Goal: Task Accomplishment & Management: Manage account settings

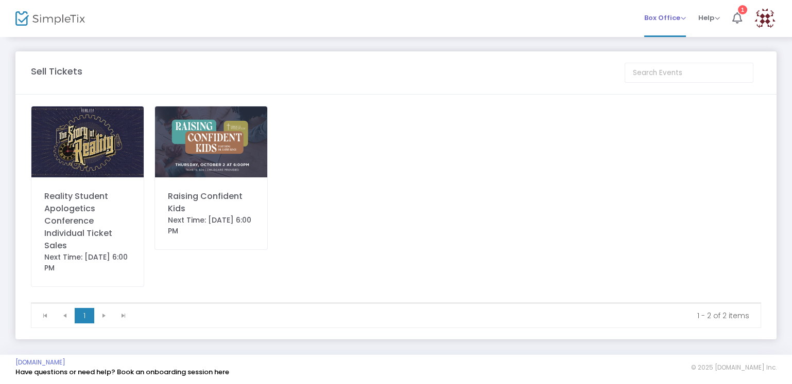
click at [657, 13] on span "Box Office" at bounding box center [665, 18] width 42 height 10
click at [666, 57] on li "Bookings" at bounding box center [681, 55] width 74 height 20
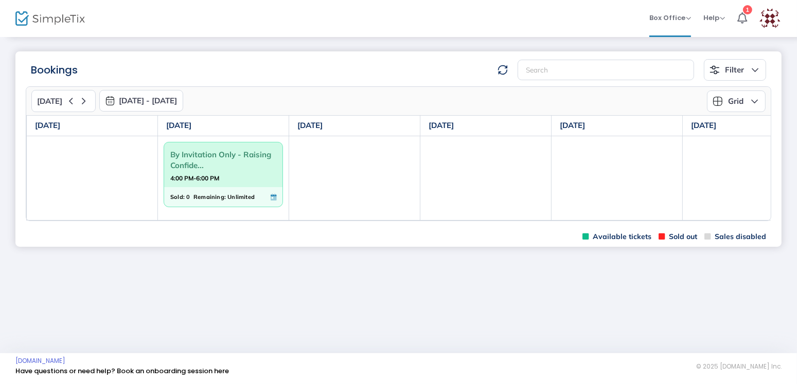
click at [776, 18] on img at bounding box center [770, 18] width 21 height 21
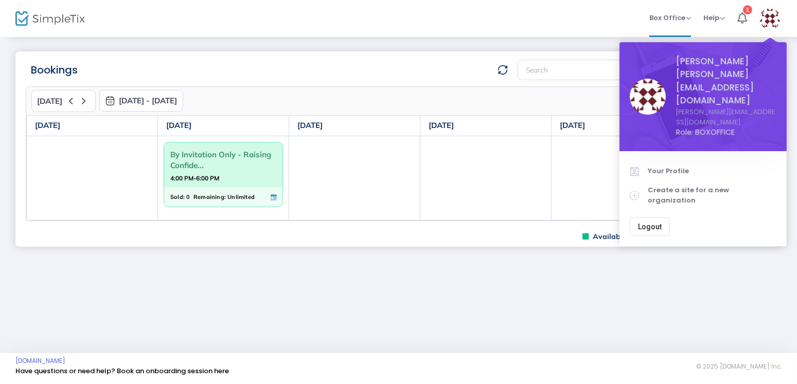
click at [776, 18] on img at bounding box center [770, 18] width 21 height 21
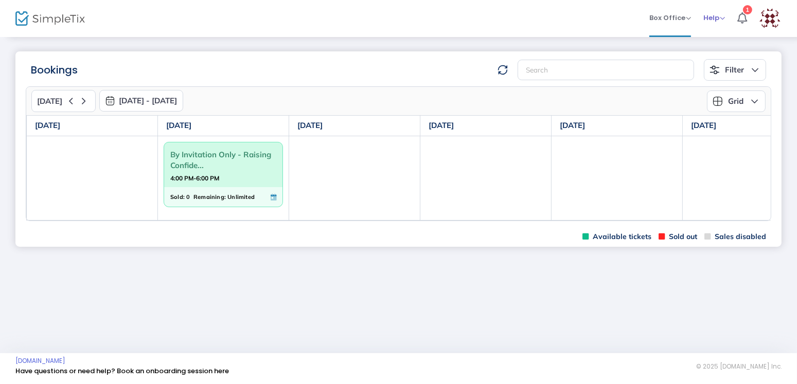
click at [722, 19] on span "Help" at bounding box center [715, 18] width 22 height 10
click at [716, 34] on li "View Docs" at bounding box center [742, 35] width 76 height 20
click at [682, 16] on span "Box Office" at bounding box center [670, 18] width 42 height 10
click at [671, 73] on li "Sell Season Pass" at bounding box center [686, 75] width 74 height 20
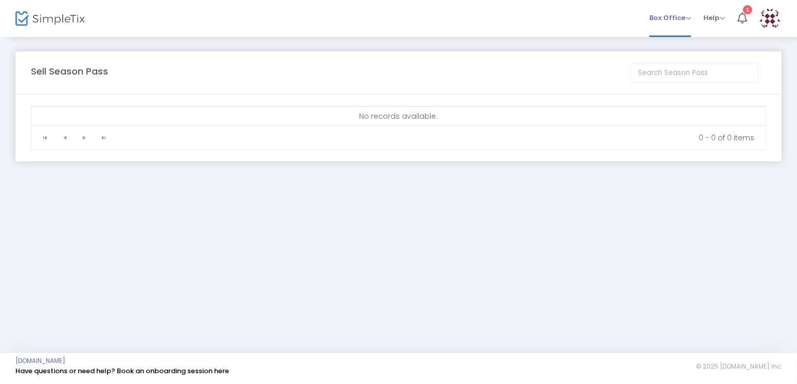
click at [679, 17] on span "Box Office" at bounding box center [670, 18] width 42 height 10
click at [676, 36] on li "Sell Tickets" at bounding box center [686, 35] width 74 height 20
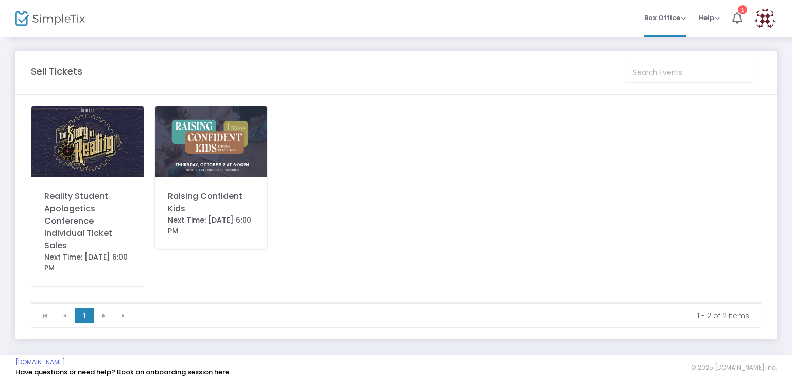
click at [103, 146] on img at bounding box center [87, 142] width 112 height 71
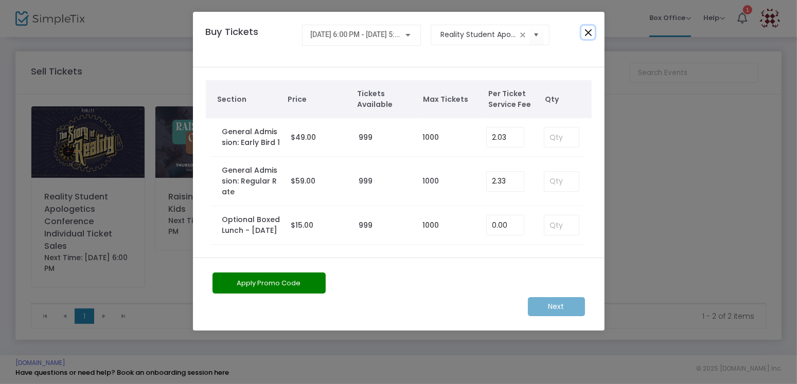
click at [588, 30] on button "Close" at bounding box center [588, 32] width 13 height 13
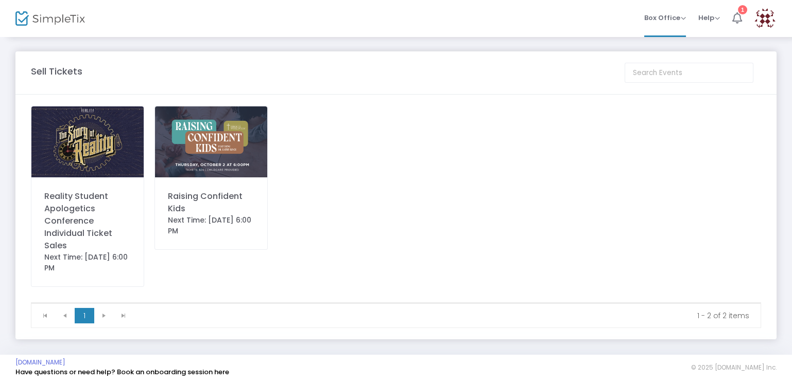
click at [733, 17] on icon at bounding box center [737, 17] width 10 height 11
click at [768, 20] on img at bounding box center [764, 18] width 21 height 21
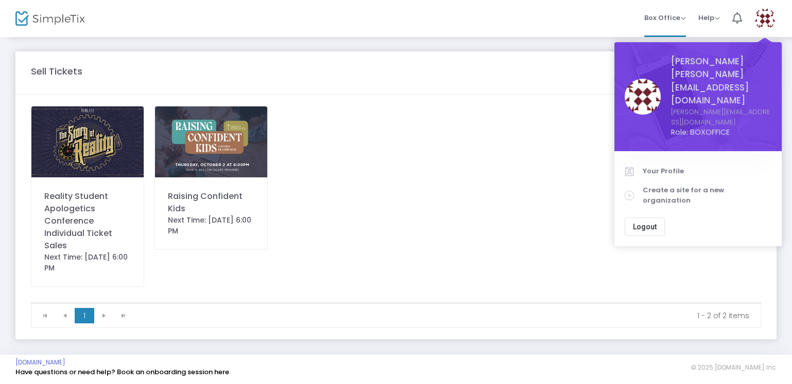
click at [656, 218] on button "Logout" at bounding box center [644, 227] width 40 height 19
